Goal: Information Seeking & Learning: Learn about a topic

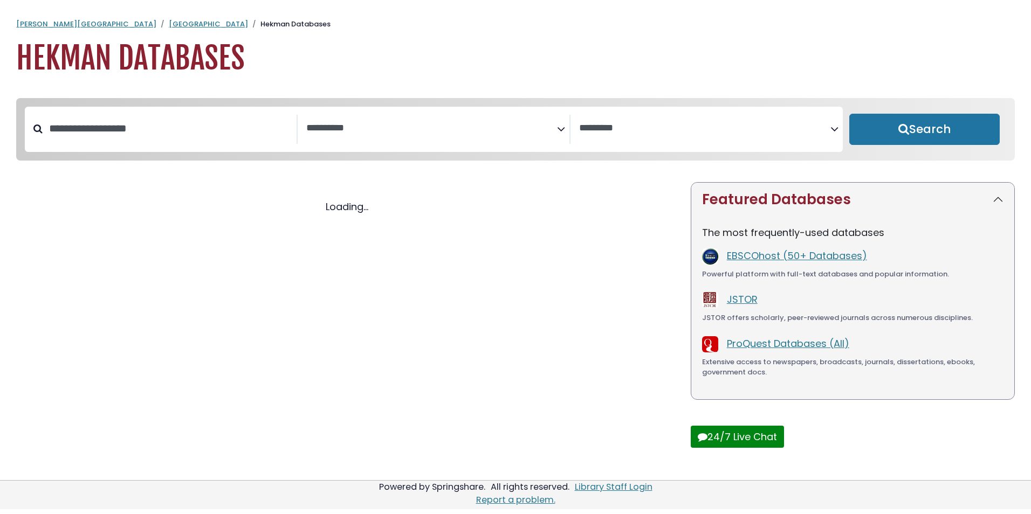
select select "Database Subject Filter"
select select "Database Vendors Filter"
select select "Database Subject Filter"
select select "Database Vendors Filter"
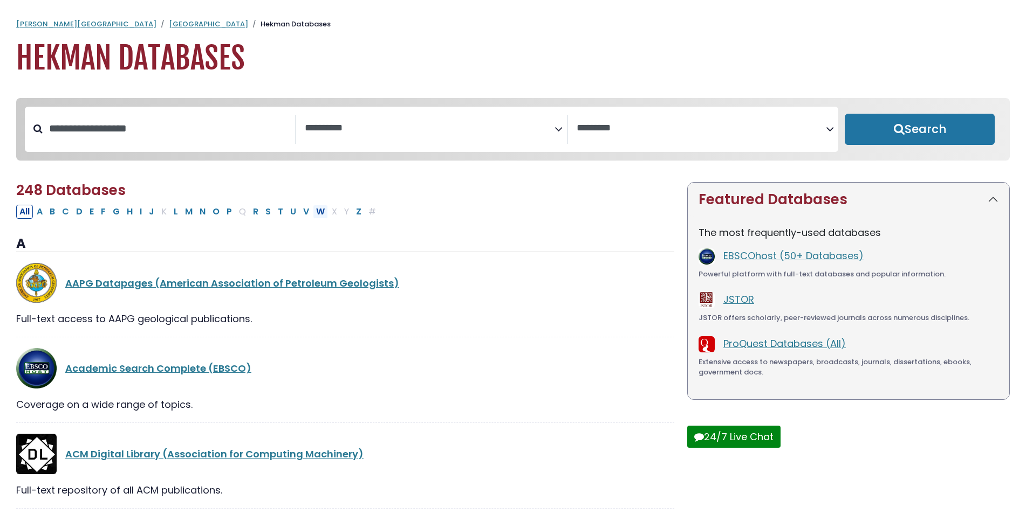
click at [324, 215] on button "W" at bounding box center [320, 212] width 15 height 14
select select "Database Subject Filter"
select select "Database Vendors Filter"
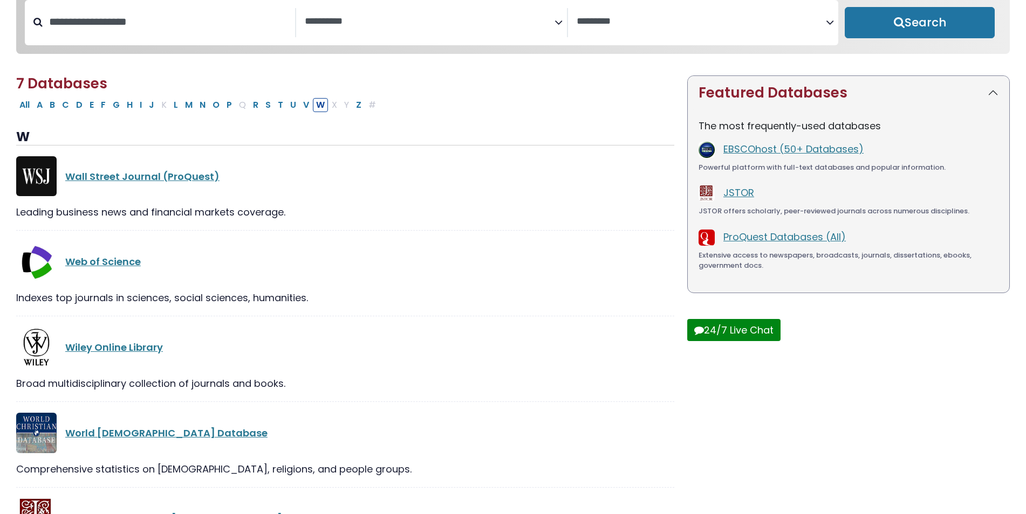
scroll to position [108, 0]
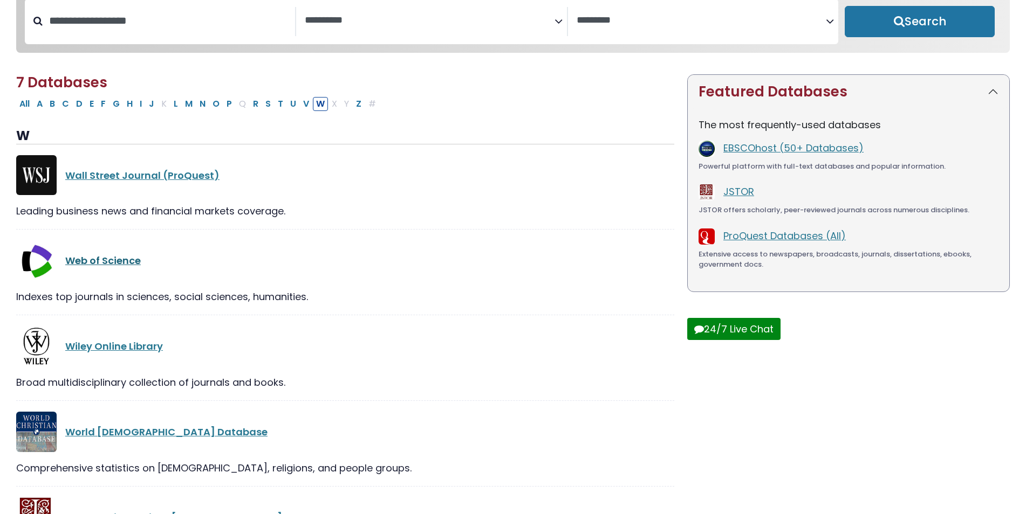
click at [118, 266] on link "Web of Science" at bounding box center [102, 260] width 75 height 13
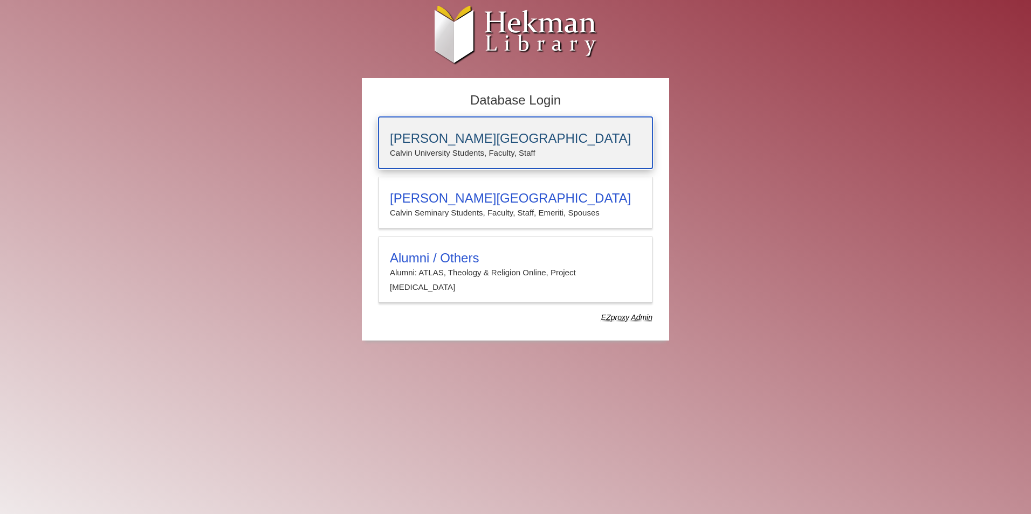
click at [466, 156] on p "Calvin University Students, Faculty, Staff" at bounding box center [515, 153] width 251 height 14
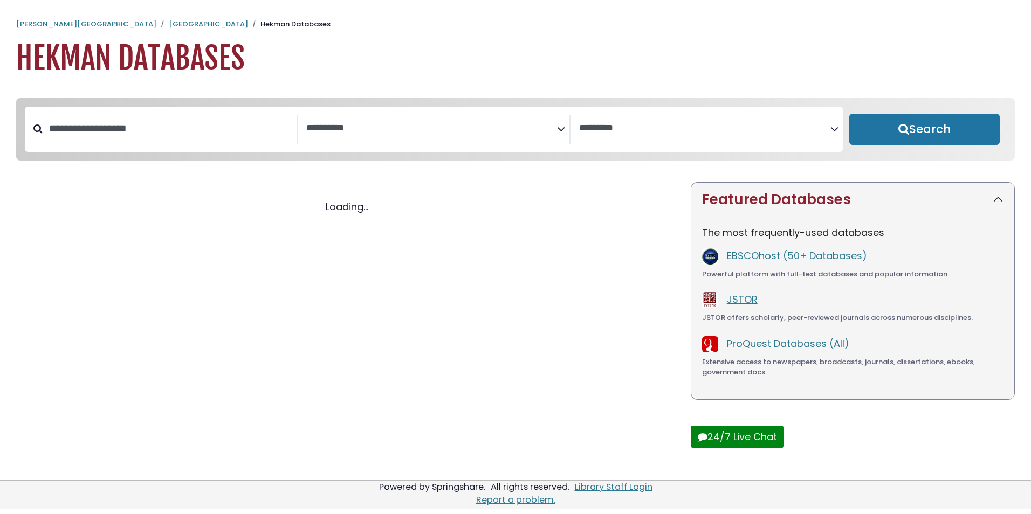
select select "Database Subject Filter"
select select "Database Vendors Filter"
select select "Database Subject Filter"
select select "Database Vendors Filter"
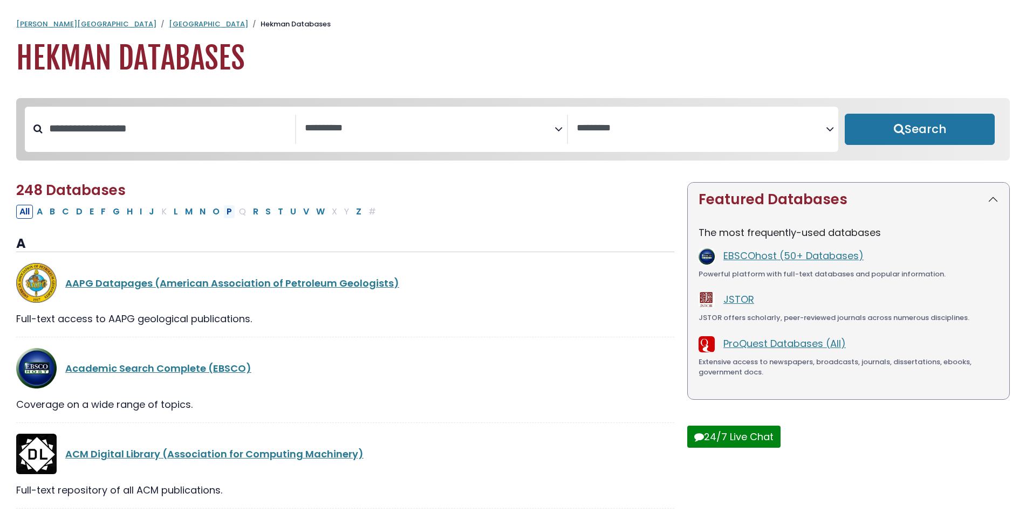
click at [231, 214] on button "P" at bounding box center [229, 212] width 12 height 14
select select "Database Subject Filter"
select select "Database Vendors Filter"
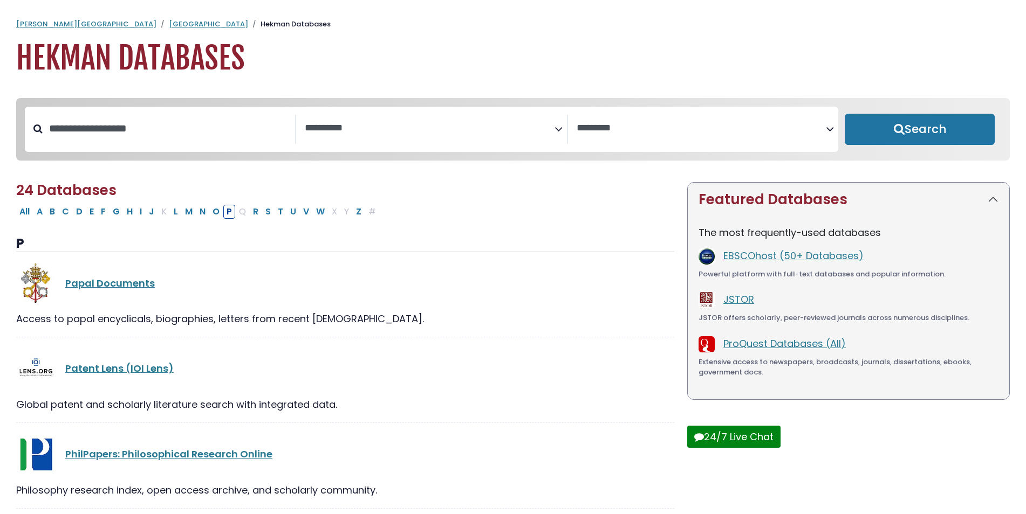
select select "Database Subject Filter"
select select "Database Vendors Filter"
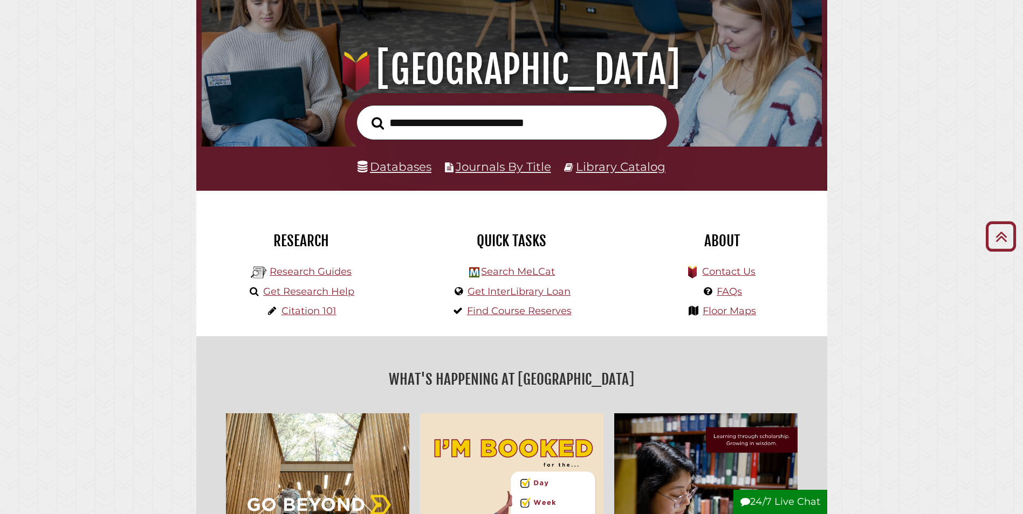
scroll to position [108, 0]
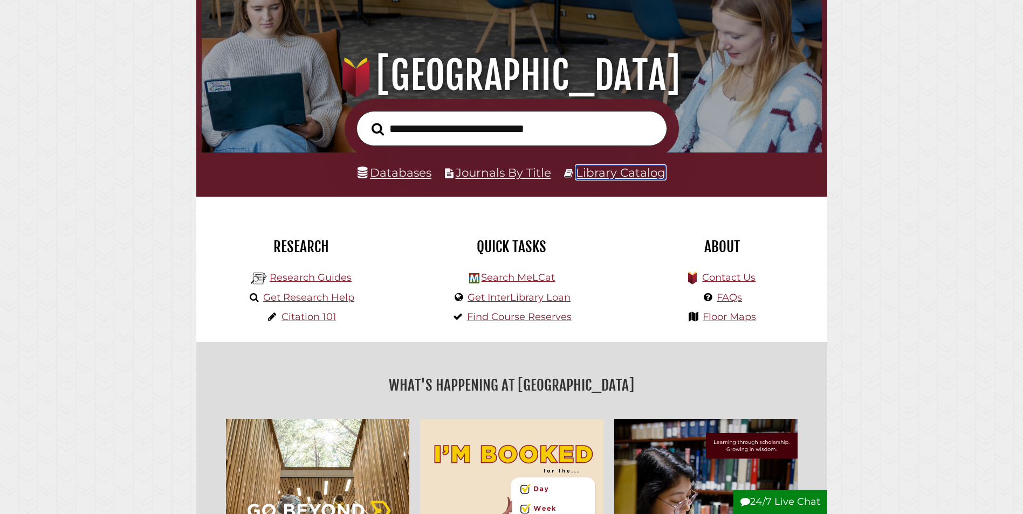
click at [643, 180] on link "Library Catalog" at bounding box center [621, 173] width 90 height 14
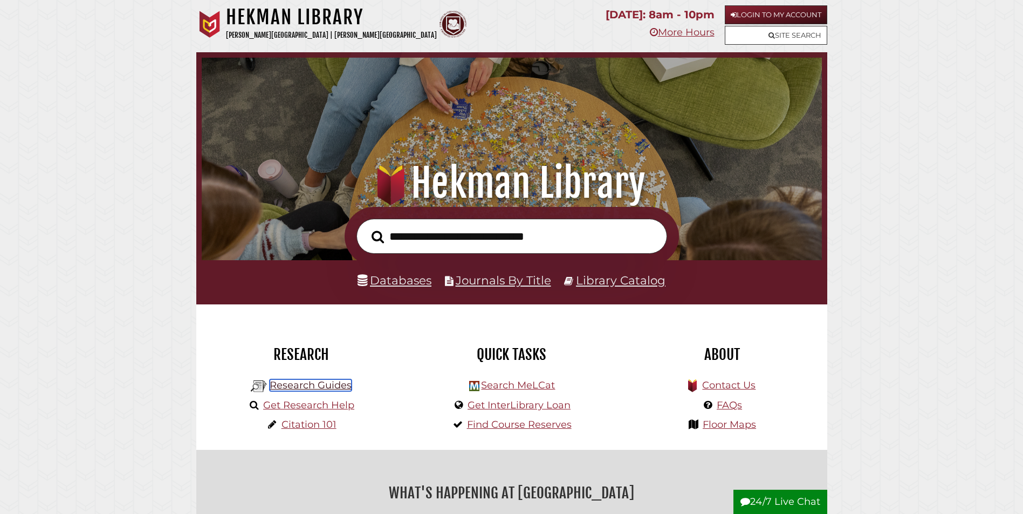
click at [292, 387] on link "Research Guides" at bounding box center [311, 386] width 82 height 12
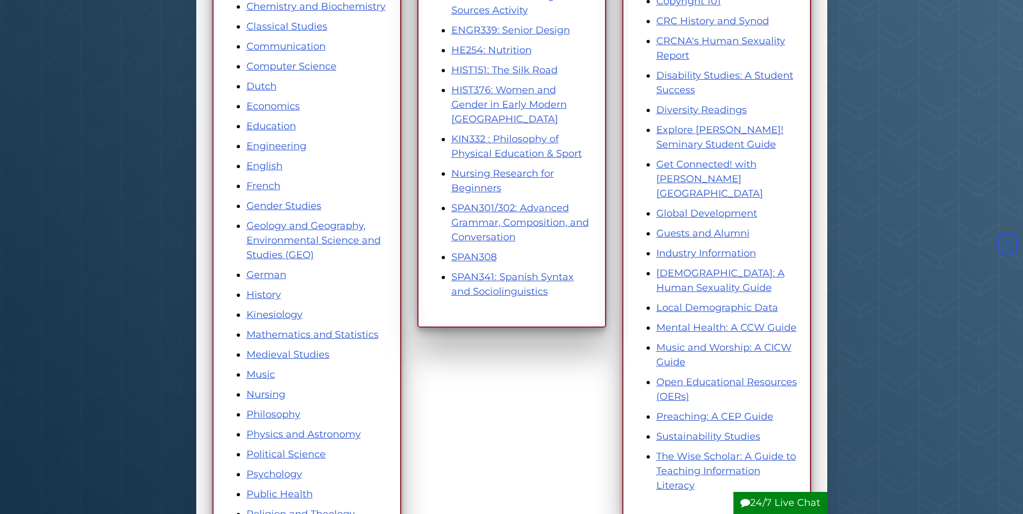
scroll to position [324, 0]
click at [266, 243] on link "Geology and Geography, Environmental Science and Studies (GEO)" at bounding box center [313, 239] width 134 height 41
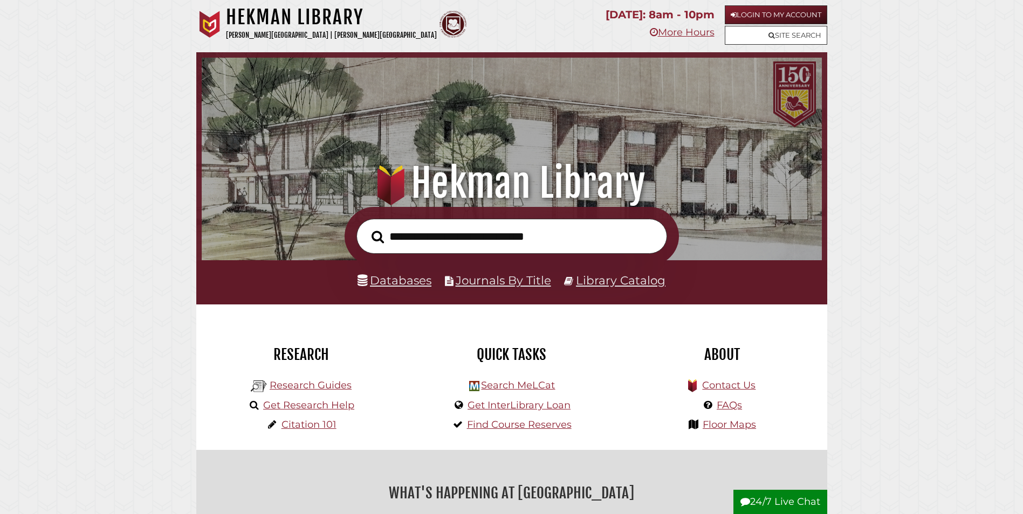
scroll to position [205, 615]
type input "**********"
click at [366, 228] on button "Search" at bounding box center [377, 237] width 23 height 19
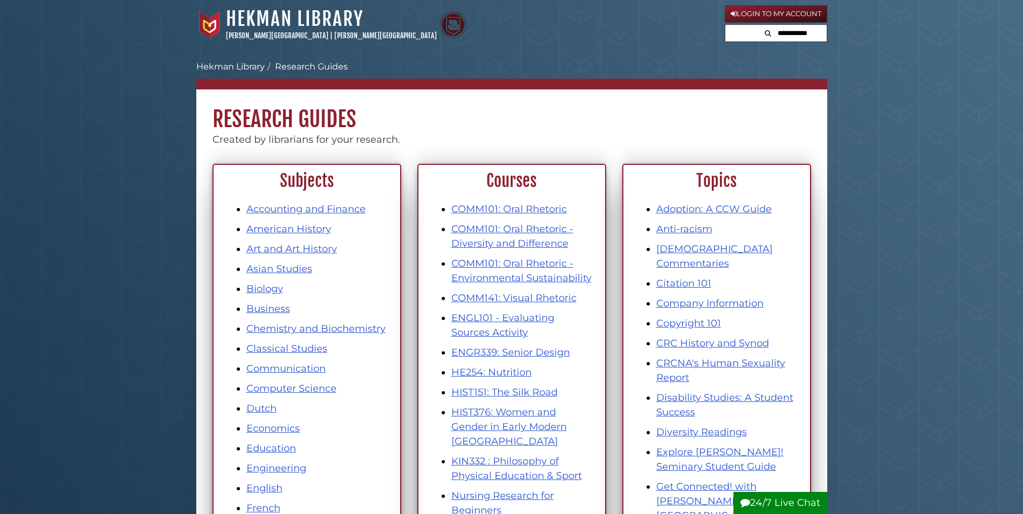
scroll to position [324, 0]
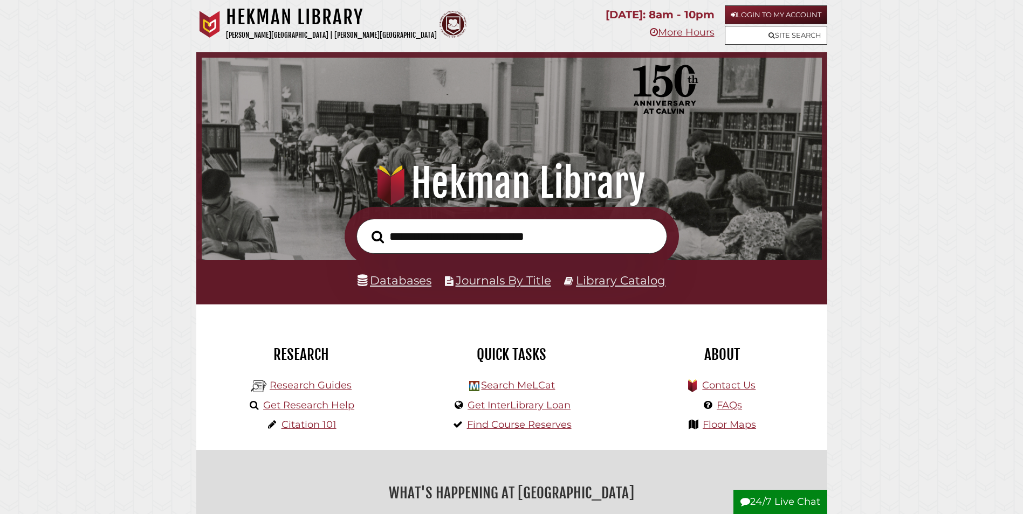
scroll to position [205, 615]
type input "**********"
click at [366, 228] on button "Search" at bounding box center [377, 237] width 23 height 19
